Goal: Transaction & Acquisition: Purchase product/service

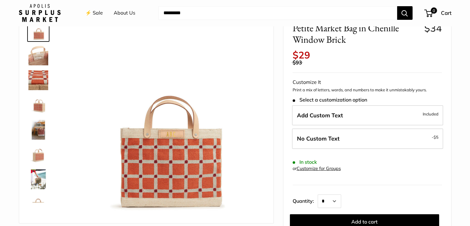
scroll to position [54, 0]
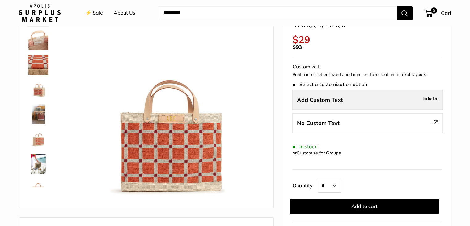
click at [349, 94] on label "Add Custom Text Included" at bounding box center [367, 100] width 151 height 20
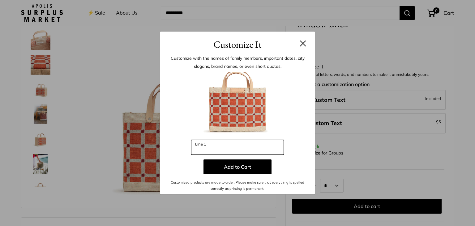
click at [216, 146] on input "Line 1" at bounding box center [237, 147] width 93 height 15
type input "***"
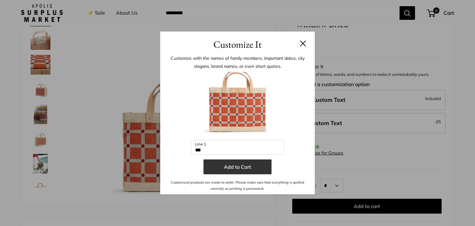
click at [227, 165] on button "Add to Cart" at bounding box center [238, 166] width 68 height 15
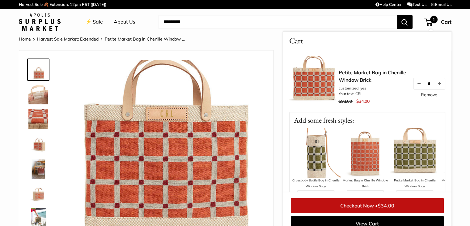
scroll to position [9, 0]
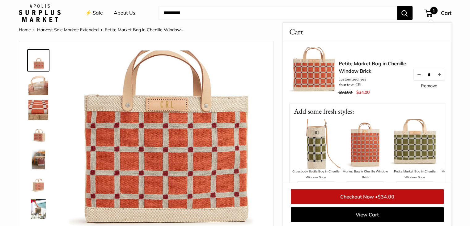
click at [35, 100] on div at bounding box center [41, 140] width 30 height 186
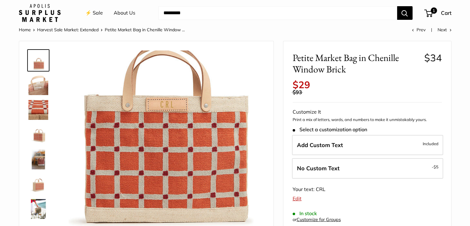
click at [35, 91] on img at bounding box center [38, 85] width 20 height 20
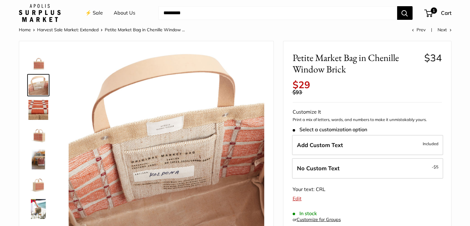
click at [37, 106] on img at bounding box center [38, 110] width 20 height 20
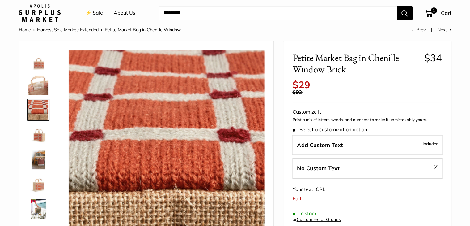
click at [37, 131] on img at bounding box center [38, 135] width 20 height 20
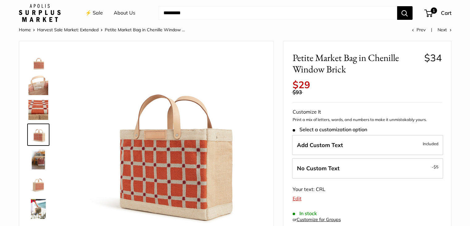
click at [38, 156] on img at bounding box center [38, 159] width 20 height 20
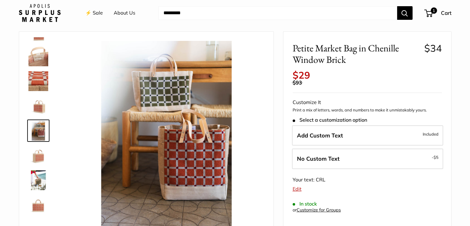
scroll to position [0, 0]
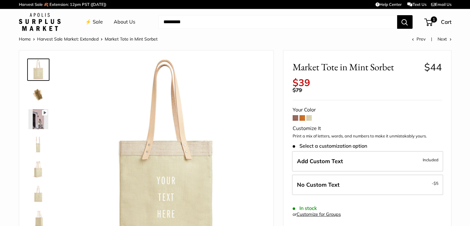
click at [295, 116] on span at bounding box center [296, 118] width 6 height 6
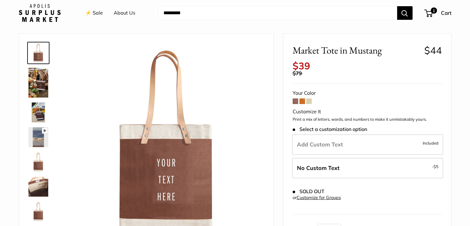
scroll to position [17, 0]
click at [33, 115] on img at bounding box center [38, 112] width 20 height 20
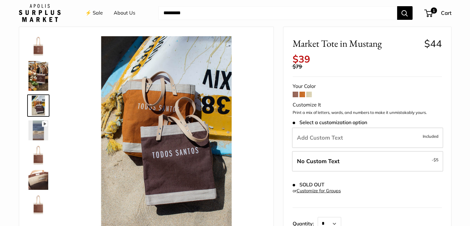
scroll to position [23, 0]
click at [36, 154] on img at bounding box center [38, 155] width 20 height 20
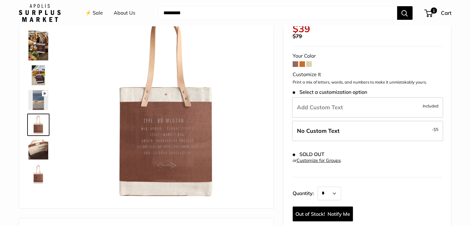
scroll to position [54, 0]
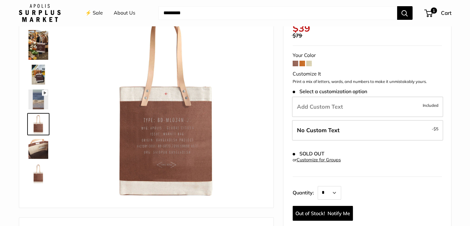
drag, startPoint x: 362, startPoint y: 116, endPoint x: 340, endPoint y: 102, distance: 26.1
click at [340, 102] on label "Add Custom Text Included" at bounding box center [367, 106] width 151 height 20
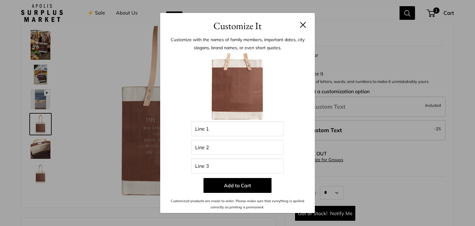
click at [340, 102] on div "Customize It Customize with the names of family members, important dates, city …" at bounding box center [237, 113] width 475 height 226
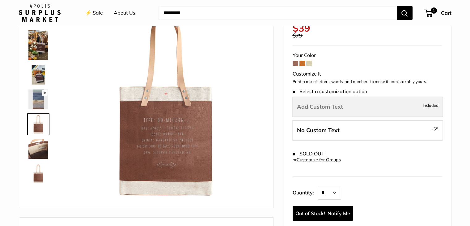
click at [344, 111] on label "Add Custom Text Included" at bounding box center [367, 106] width 151 height 20
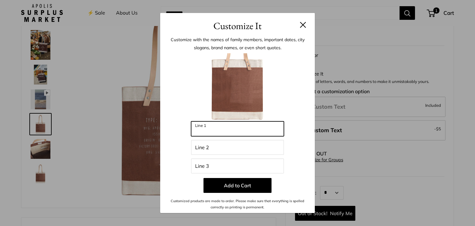
click at [209, 135] on input "Line 1" at bounding box center [237, 128] width 93 height 15
type input "*******"
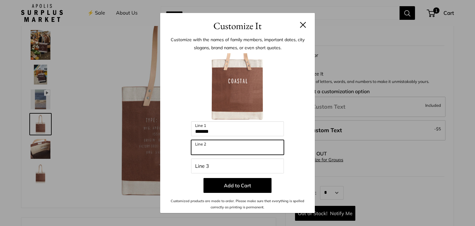
click at [206, 143] on input "Line 2" at bounding box center [237, 147] width 93 height 15
type input "*******"
click at [293, 78] on div at bounding box center [237, 87] width 136 height 68
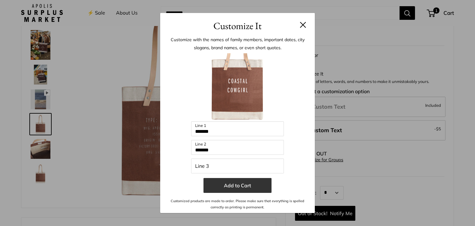
click at [232, 184] on button "Add to Cart" at bounding box center [238, 185] width 68 height 15
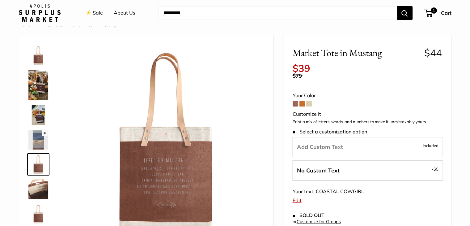
scroll to position [0, 0]
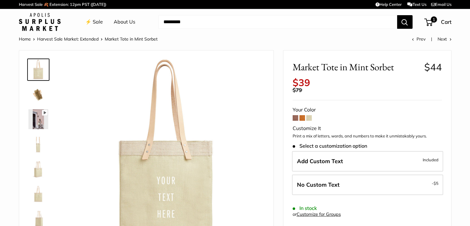
click at [293, 118] on span at bounding box center [296, 118] width 6 height 6
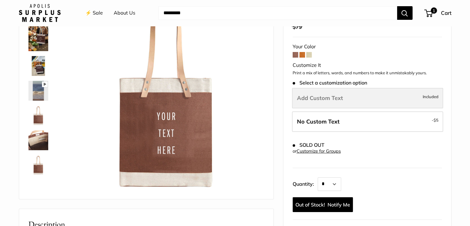
click at [320, 96] on span "Add Custom Text" at bounding box center [320, 97] width 46 height 7
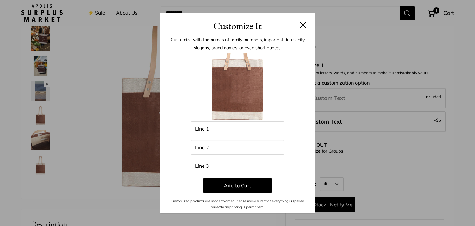
click at [302, 26] on button at bounding box center [303, 25] width 6 height 6
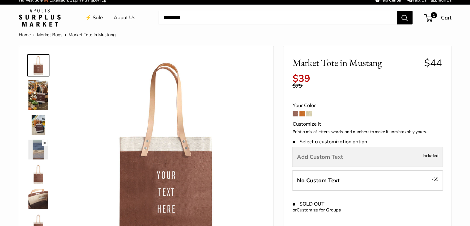
scroll to position [4, 0]
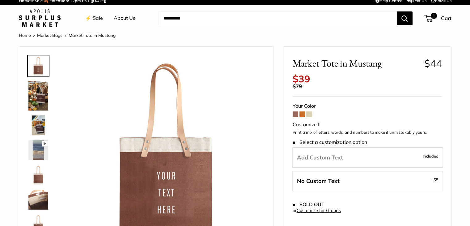
click at [301, 113] on span at bounding box center [303, 114] width 6 height 6
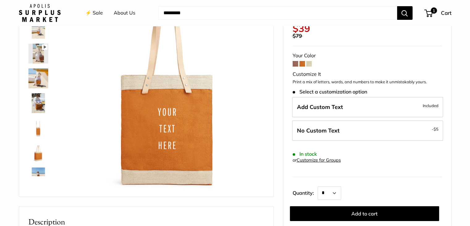
scroll to position [14, 0]
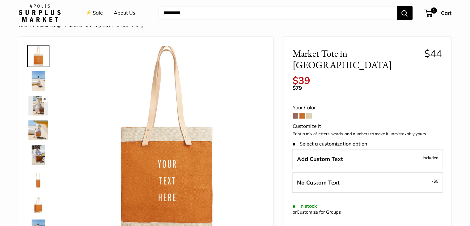
click at [306, 103] on form "Your Color Customize It Print a mix of letters, words, and numbers to make it u…" at bounding box center [367, 188] width 149 height 170
click at [311, 113] on span at bounding box center [310, 116] width 6 height 6
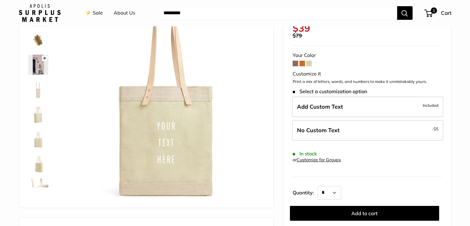
scroll to position [71, 0]
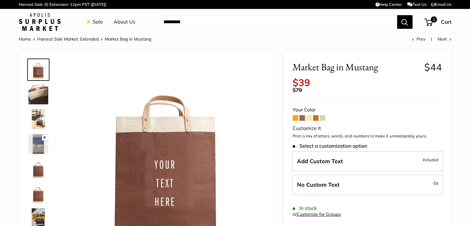
scroll to position [50, 0]
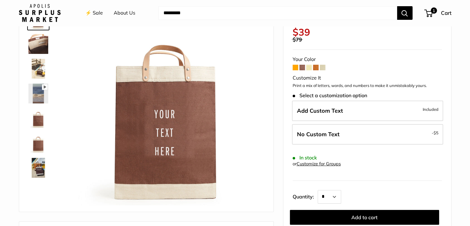
click at [296, 66] on span at bounding box center [296, 68] width 6 height 6
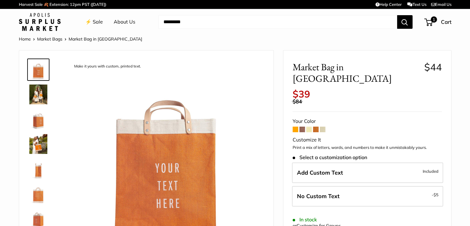
click at [302, 126] on span at bounding box center [303, 129] width 6 height 6
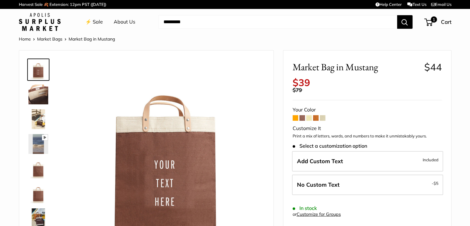
click at [310, 119] on span at bounding box center [310, 118] width 6 height 6
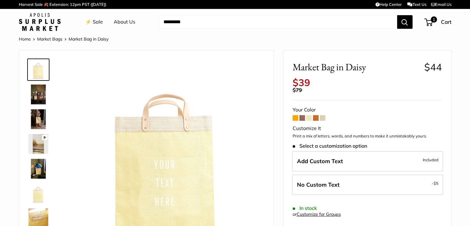
click at [315, 118] on span at bounding box center [316, 118] width 6 height 6
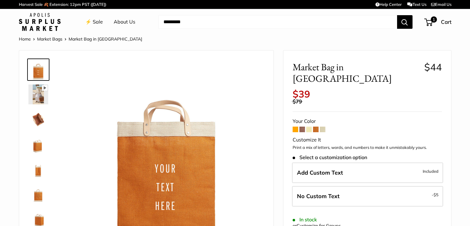
click at [324, 126] on span at bounding box center [323, 129] width 6 height 6
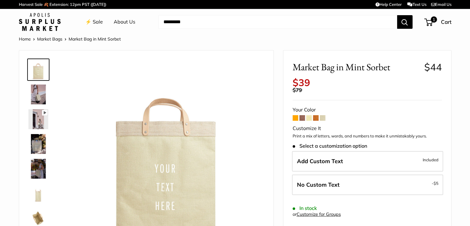
click at [302, 118] on span at bounding box center [303, 118] width 6 height 6
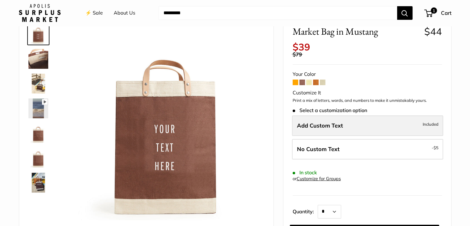
click at [326, 122] on span "Add Custom Text" at bounding box center [320, 125] width 46 height 7
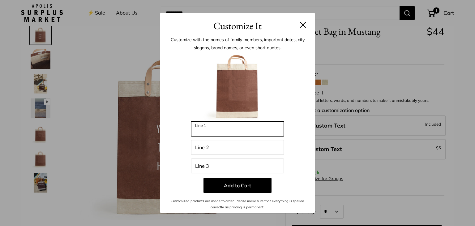
click at [206, 131] on input "Line 1" at bounding box center [237, 128] width 93 height 15
type input "*******"
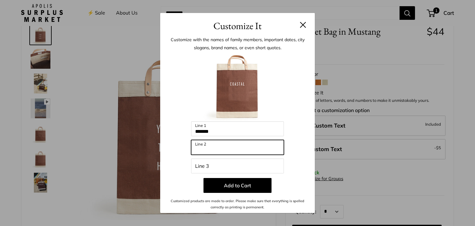
click at [205, 144] on input "Line 2" at bounding box center [237, 147] width 93 height 15
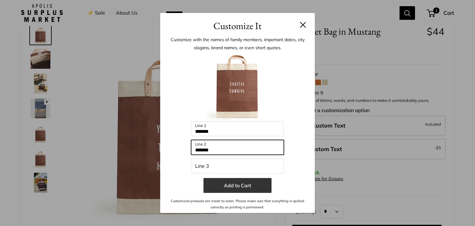
type input "*******"
click at [228, 185] on button "Add to Cart" at bounding box center [238, 185] width 68 height 15
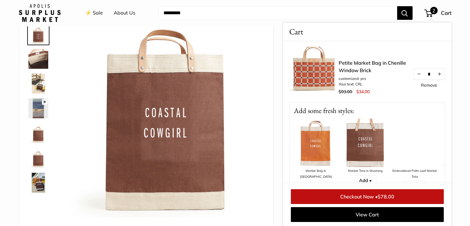
scroll to position [63, 0]
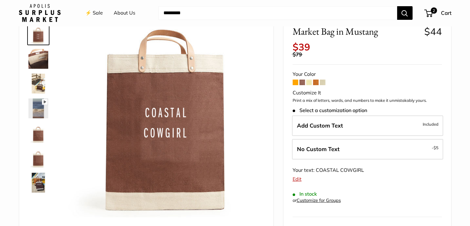
scroll to position [0, 0]
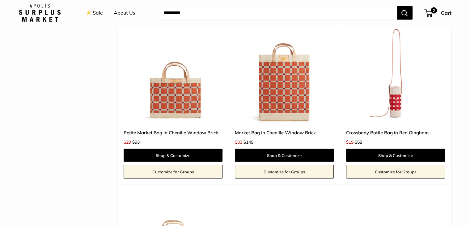
scroll to position [1245, 0]
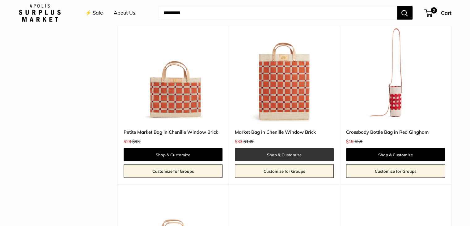
click at [273, 152] on link "Shop & Customize" at bounding box center [284, 154] width 99 height 13
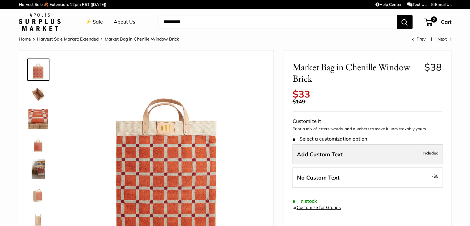
click at [343, 149] on label "Add Custom Text Included" at bounding box center [367, 154] width 151 height 20
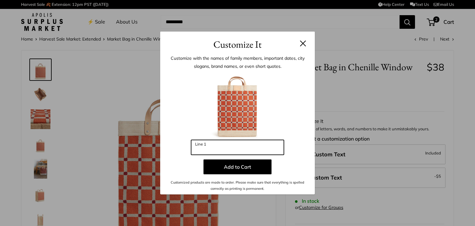
click at [229, 147] on input "Line 1" at bounding box center [237, 147] width 93 height 15
type input "***"
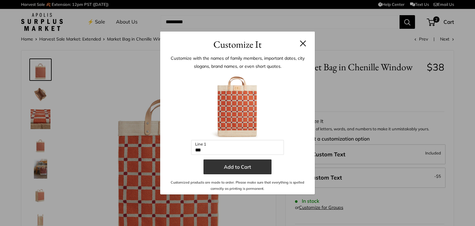
click at [238, 166] on button "Add to Cart" at bounding box center [238, 166] width 68 height 15
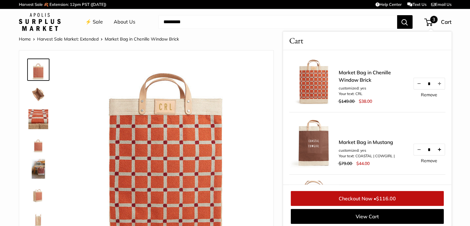
click at [434, 149] on button "Increase quantity by 1" at bounding box center [439, 149] width 11 height 11
click at [421, 161] on link "Remove" at bounding box center [429, 160] width 16 height 4
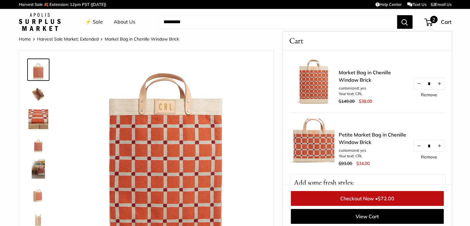
scroll to position [75, 0]
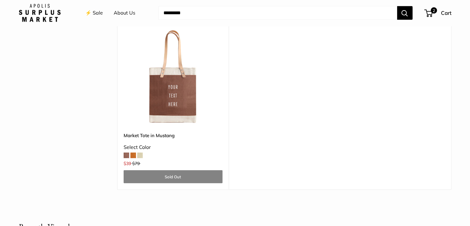
scroll to position [1594, 0]
click at [0, 0] on img at bounding box center [0, 0] width 0 height 0
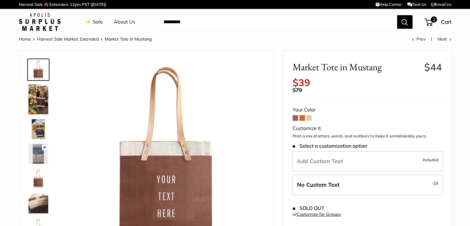
click at [309, 118] on span at bounding box center [310, 118] width 6 height 6
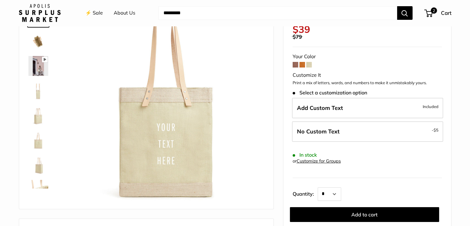
scroll to position [67, 0]
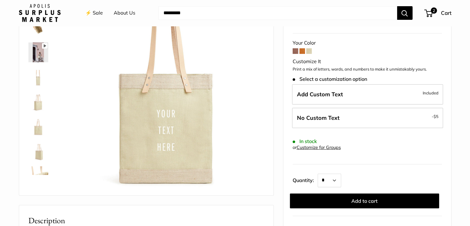
click at [38, 75] on img at bounding box center [38, 77] width 20 height 20
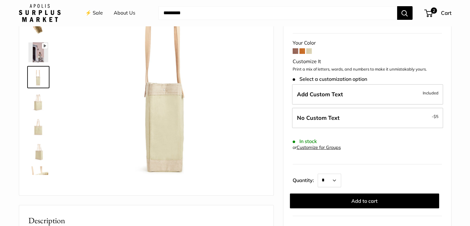
click at [38, 99] on img at bounding box center [38, 102] width 20 height 20
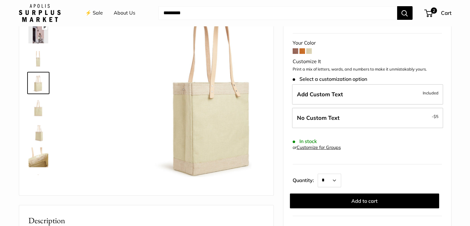
scroll to position [19, 0]
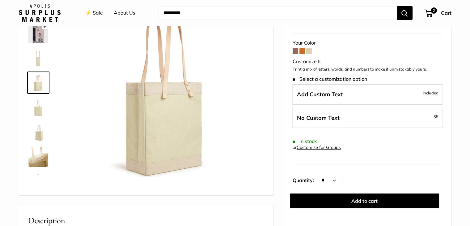
click at [38, 108] on img at bounding box center [38, 107] width 20 height 20
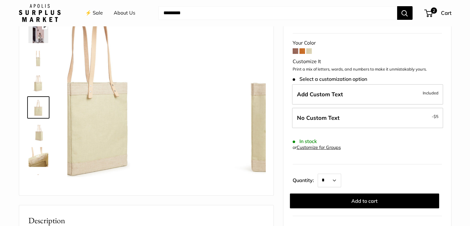
scroll to position [40, 0]
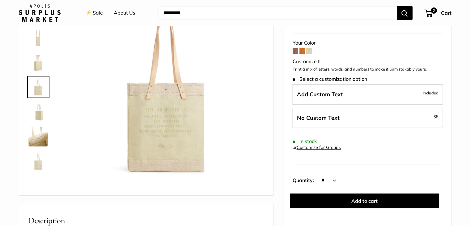
click at [38, 134] on img at bounding box center [38, 136] width 20 height 20
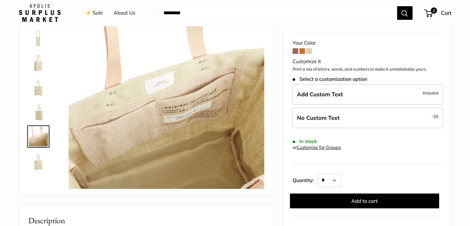
click at [36, 159] on img at bounding box center [38, 161] width 20 height 20
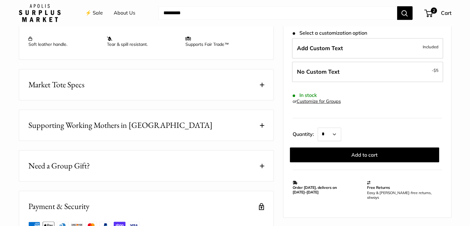
scroll to position [336, 0]
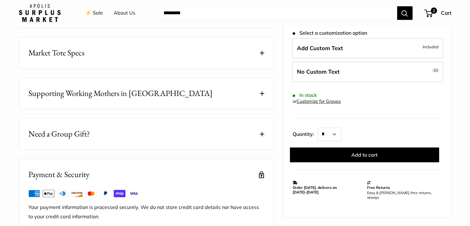
click at [110, 55] on button "Market Tote Specs" at bounding box center [146, 52] width 255 height 31
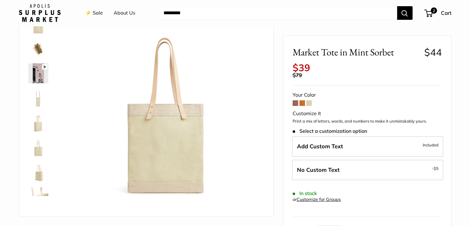
scroll to position [68, 0]
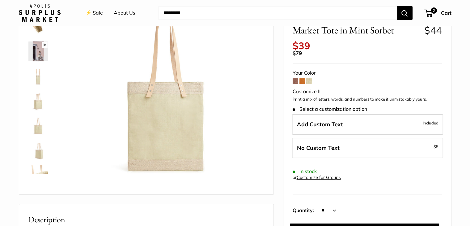
click at [293, 81] on span at bounding box center [296, 81] width 6 height 6
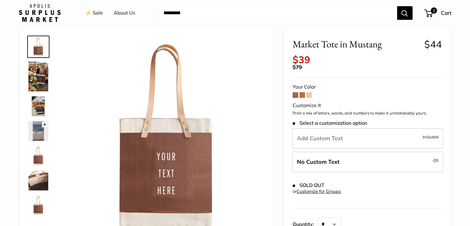
scroll to position [23, 0]
click at [302, 94] on span at bounding box center [303, 95] width 6 height 6
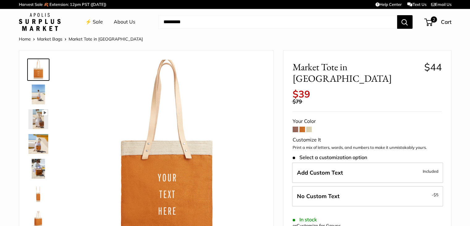
click at [309, 126] on span at bounding box center [310, 129] width 6 height 6
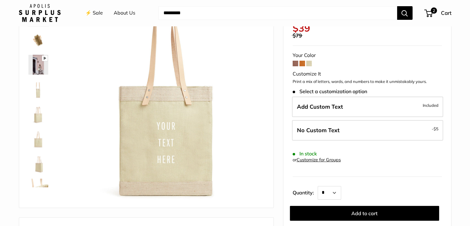
scroll to position [54, 0]
click at [37, 119] on img at bounding box center [38, 114] width 20 height 20
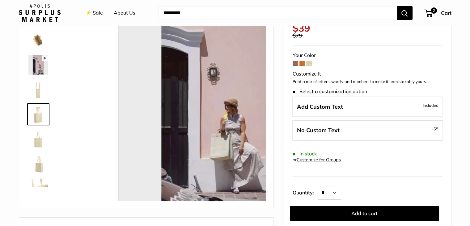
scroll to position [19, 0]
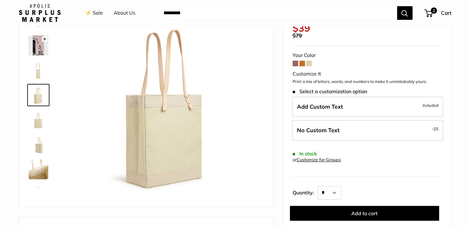
click at [36, 169] on img at bounding box center [38, 169] width 20 height 20
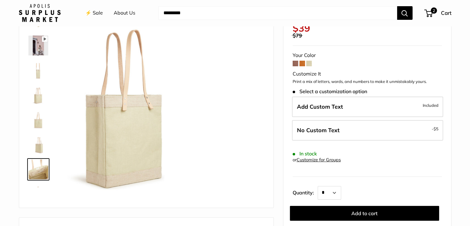
scroll to position [40, 0]
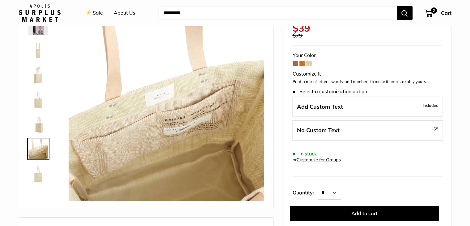
click at [40, 172] on img at bounding box center [38, 174] width 20 height 20
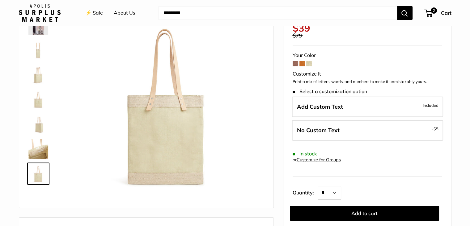
click at [42, 126] on img at bounding box center [38, 124] width 20 height 20
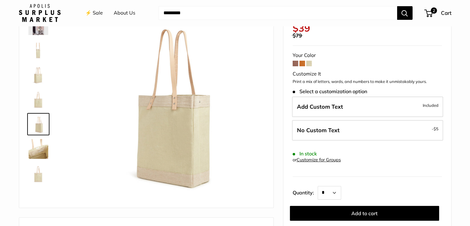
click at [37, 105] on img at bounding box center [38, 99] width 20 height 20
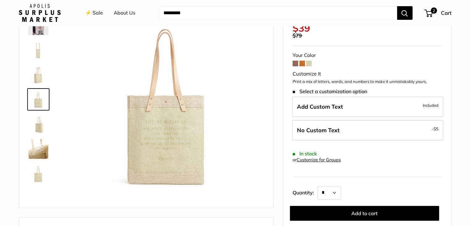
click at [37, 82] on img at bounding box center [38, 75] width 20 height 20
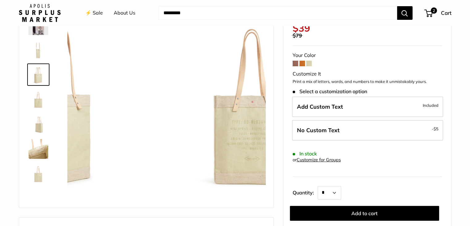
scroll to position [19, 0]
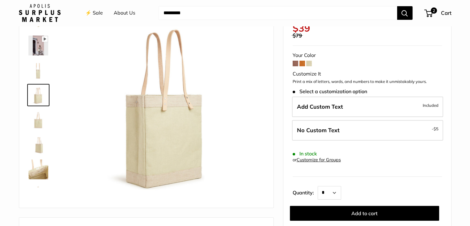
click at [39, 75] on img at bounding box center [38, 70] width 20 height 20
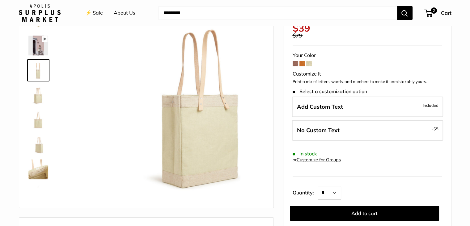
scroll to position [0, 0]
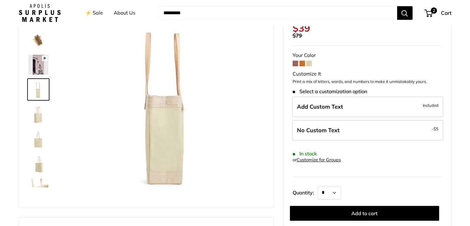
click at [34, 42] on img at bounding box center [38, 40] width 20 height 20
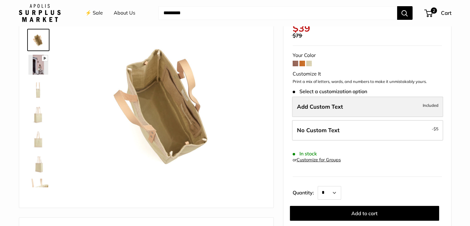
click at [348, 107] on label "Add Custom Text Included" at bounding box center [367, 106] width 151 height 20
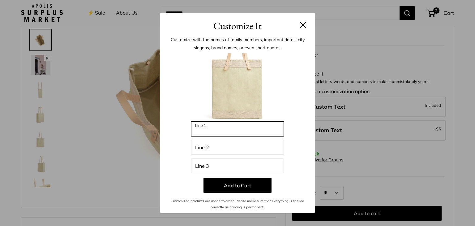
click at [212, 135] on input "Line 1" at bounding box center [237, 128] width 93 height 15
type input "*******"
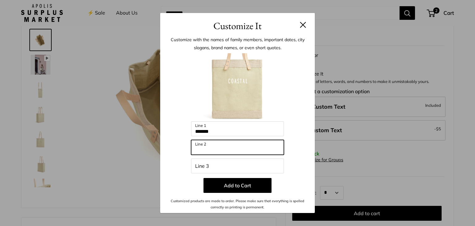
click at [211, 147] on input "Line 2" at bounding box center [237, 147] width 93 height 15
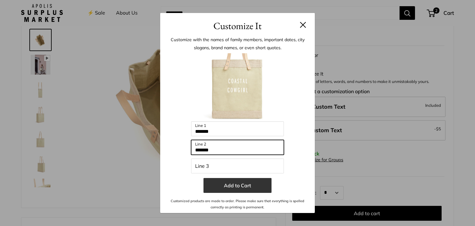
type input "*******"
click at [234, 183] on button "Add to Cart" at bounding box center [238, 185] width 68 height 15
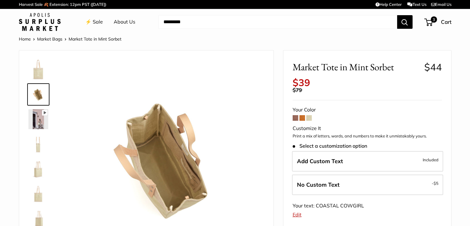
click at [99, 23] on link "⚡️ Sale" at bounding box center [94, 21] width 18 height 9
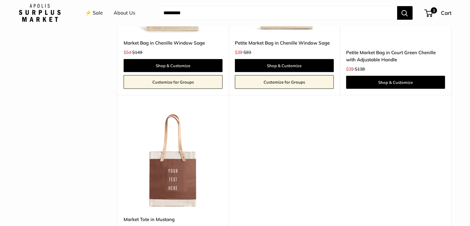
scroll to position [1511, 0]
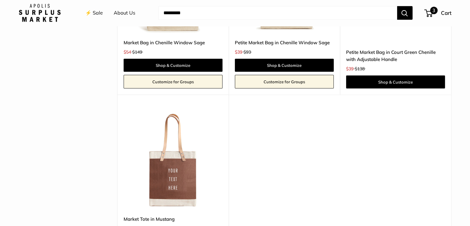
click at [429, 14] on span "3" at bounding box center [429, 13] width 8 height 7
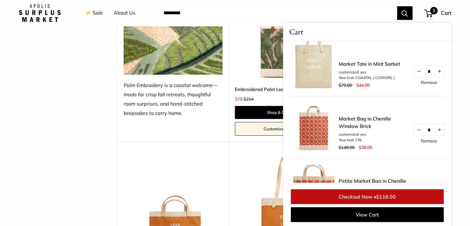
scroll to position [0, 0]
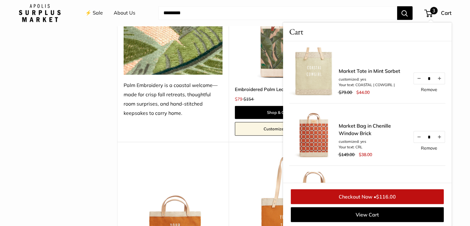
click at [422, 87] on link "Remove" at bounding box center [429, 89] width 16 height 4
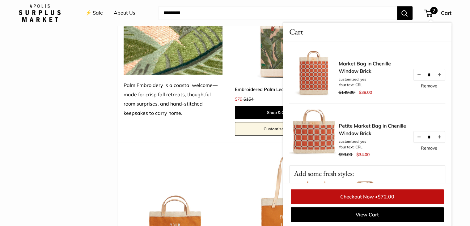
click at [367, 192] on link "Checkout Now • $72.00" at bounding box center [367, 196] width 153 height 15
